Goal: Task Accomplishment & Management: Complete application form

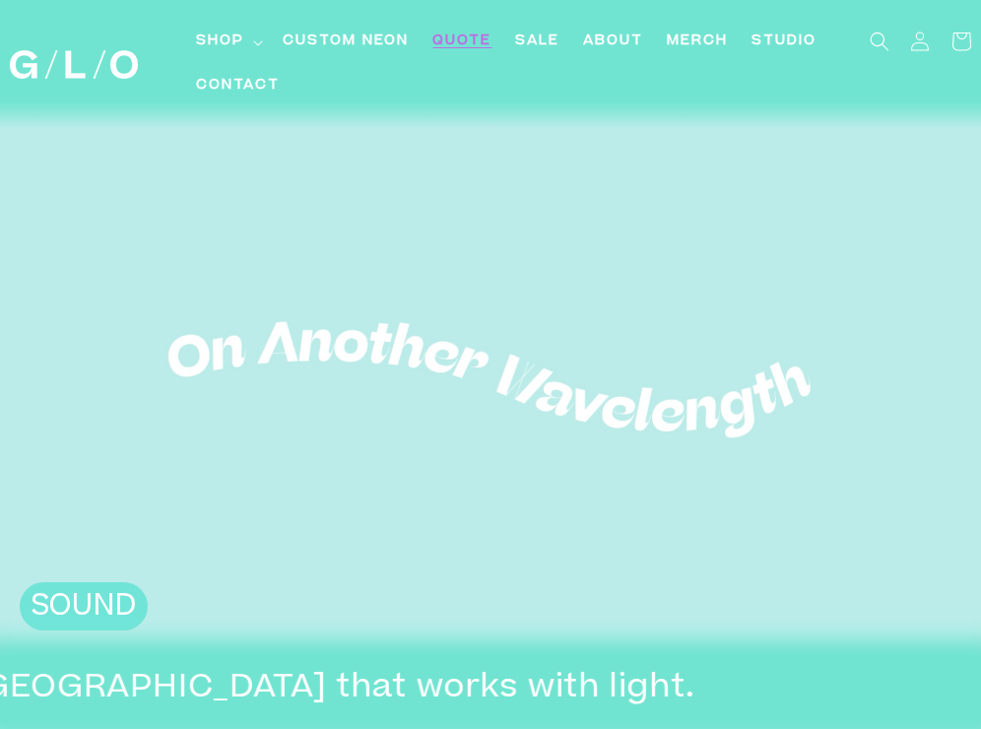
click at [468, 38] on span "Quote" at bounding box center [462, 42] width 59 height 21
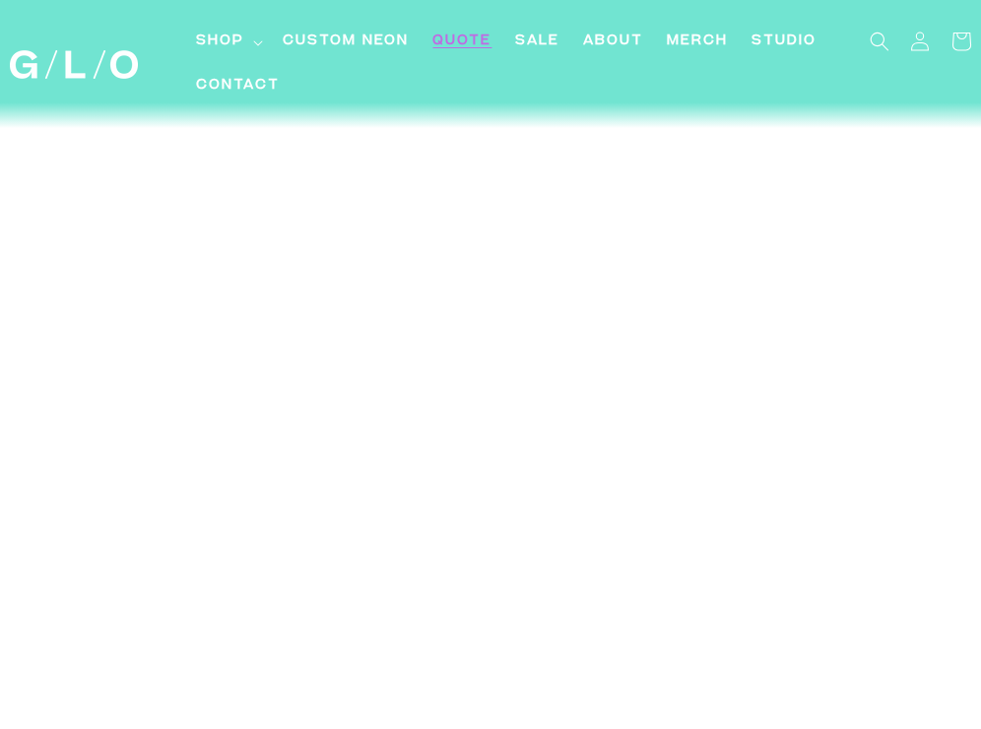
scroll to position [11009, 0]
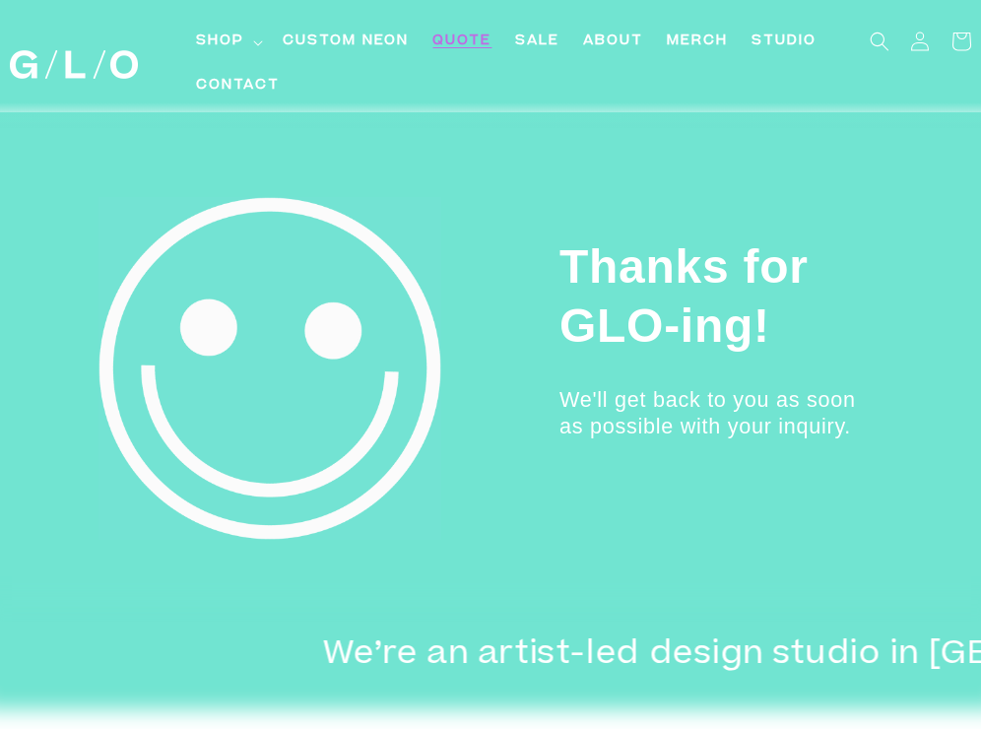
click at [488, 44] on span "Quote" at bounding box center [462, 42] width 59 height 21
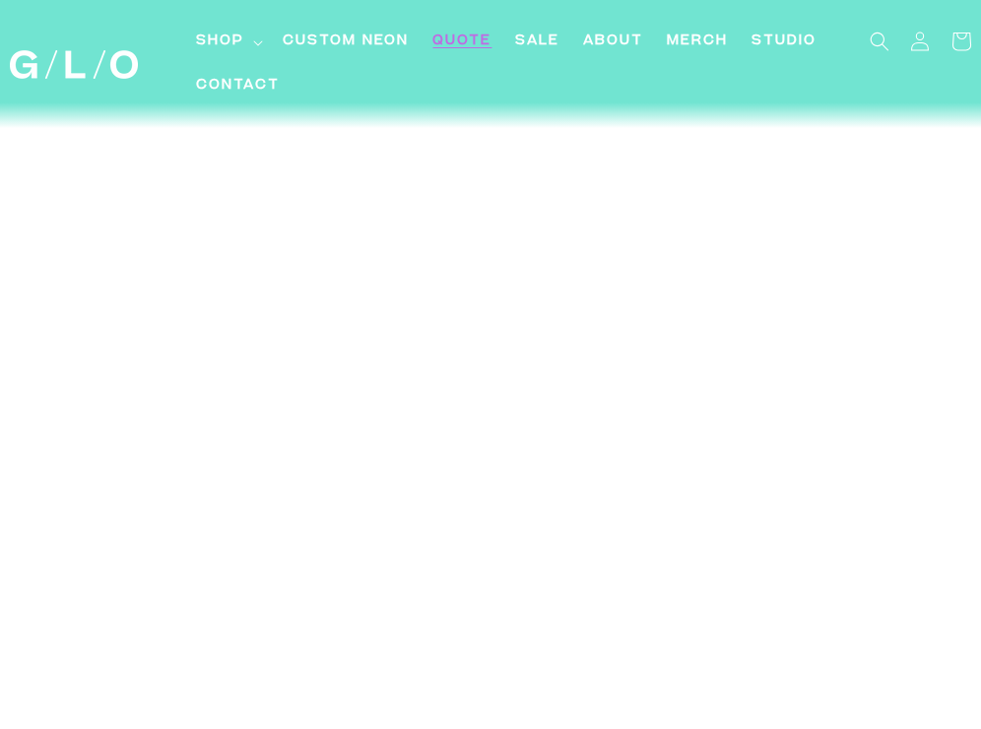
scroll to position [11312, 0]
